Goal: Book appointment/travel/reservation

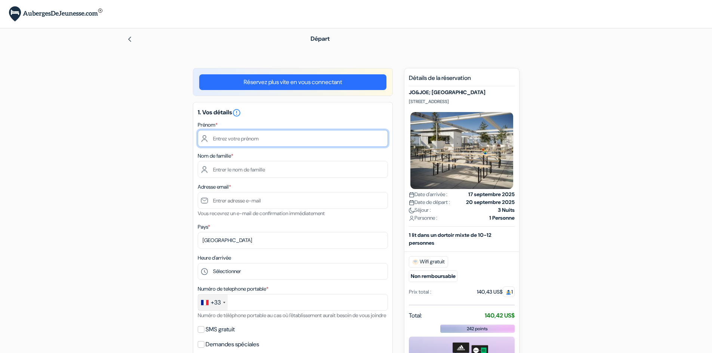
click at [261, 142] on input "text" at bounding box center [293, 138] width 190 height 17
type input "[PERSON_NAME]"
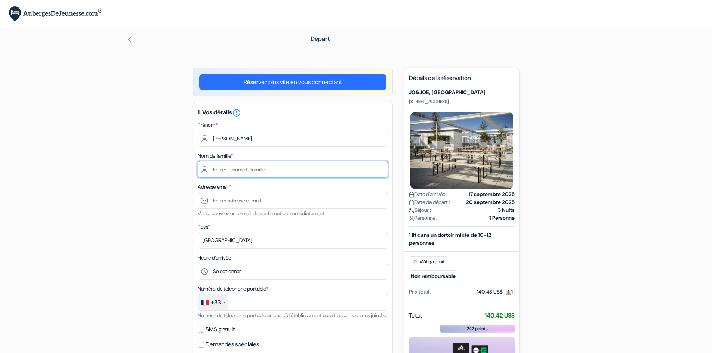
click at [269, 167] on input "text" at bounding box center [293, 169] width 190 height 17
type input "Marillet"
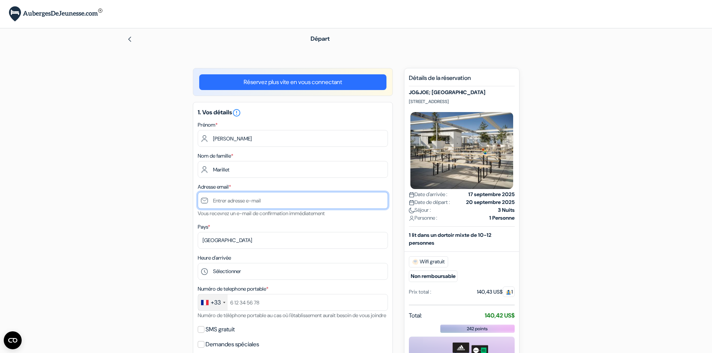
click at [256, 201] on input "text" at bounding box center [293, 200] width 190 height 17
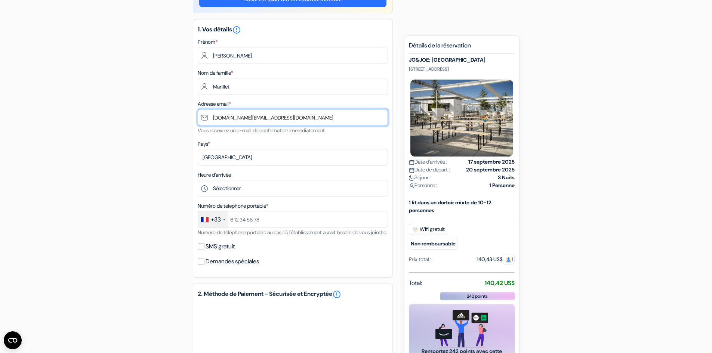
scroll to position [83, 0]
type input "[DOMAIN_NAME][EMAIL_ADDRESS][DOMAIN_NAME]"
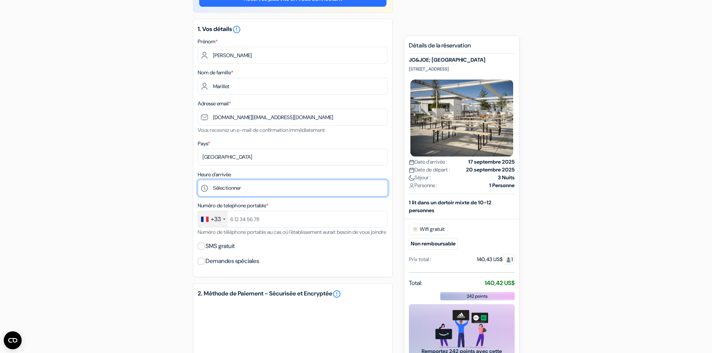
click at [250, 189] on select "Sélectionner 1:00 2:00 3:00 4:00 5:00 6:00 7:00 8:00 9:00 10:00 11:00 12:00 13:…" at bounding box center [293, 188] width 190 height 17
click at [174, 117] on div "add_box JO&JOE; [GEOGRAPHIC_DATA] [STREET_ADDRESS] JO&JOE; Vienna done done" at bounding box center [356, 258] width 493 height 546
click at [258, 190] on select "Sélectionner 1:00 2:00 3:00 4:00 5:00 6:00 7:00 8:00 9:00 10:00 11:00 12:00 13:…" at bounding box center [293, 188] width 190 height 17
click at [250, 189] on select "Sélectionner 1:00 2:00 3:00 4:00 5:00 6:00 7:00 8:00 9:00 10:00 11:00 12:00 13:…" at bounding box center [293, 188] width 190 height 17
select select "19"
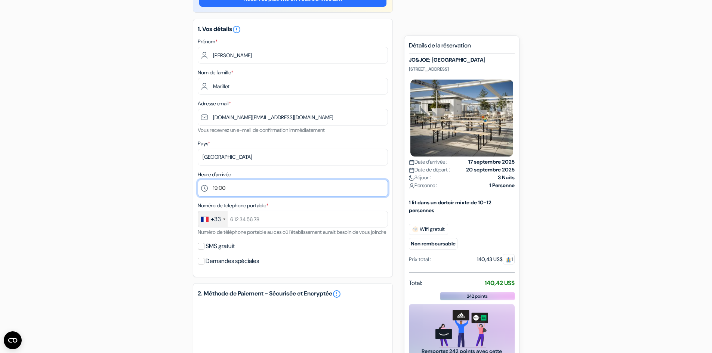
click at [198, 180] on select "Sélectionner 1:00 2:00 3:00 4:00 5:00 6:00 7:00 8:00 9:00 10:00 11:00 12:00 13:…" at bounding box center [293, 188] width 190 height 17
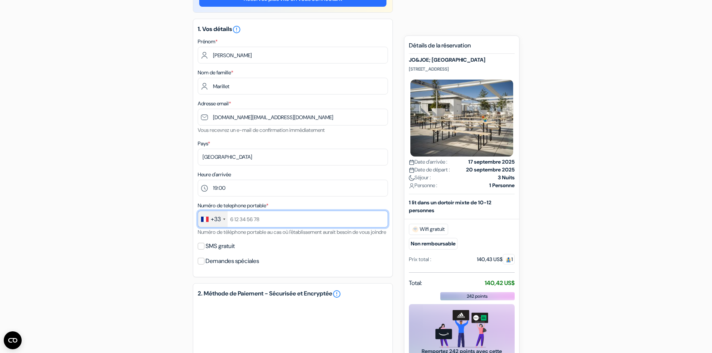
click at [264, 218] on input "text" at bounding box center [293, 219] width 190 height 17
type input "0"
type input "647125001"
click at [140, 224] on div "add_box JO&JOE; [GEOGRAPHIC_DATA] [STREET_ADDRESS] JO&JOE; Vienna done done" at bounding box center [356, 258] width 493 height 546
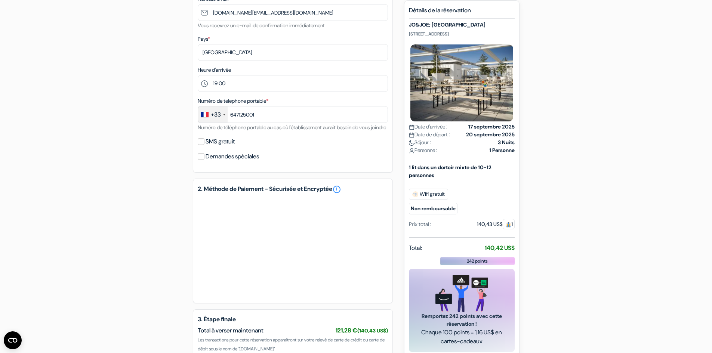
scroll to position [276, 0]
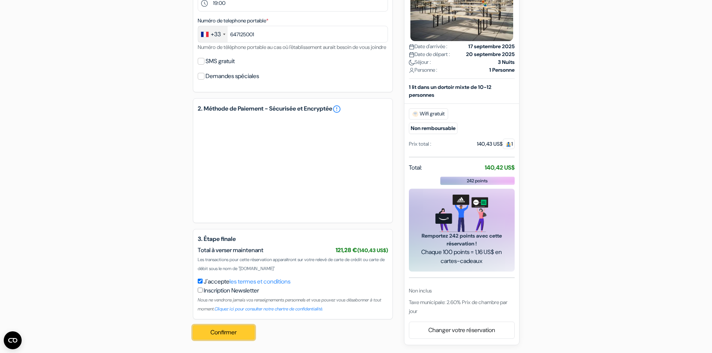
click at [246, 331] on button "Confirmer Loading..." at bounding box center [224, 333] width 62 height 14
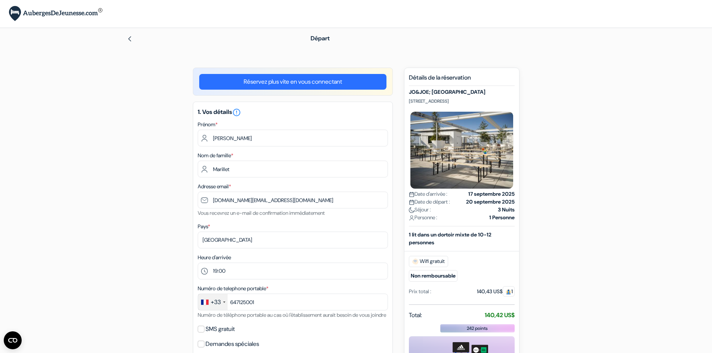
scroll to position [0, 0]
click at [131, 34] on div "Départ" at bounding box center [356, 38] width 493 height 21
click at [131, 41] on img at bounding box center [130, 39] width 6 height 6
